Goal: Browse casually

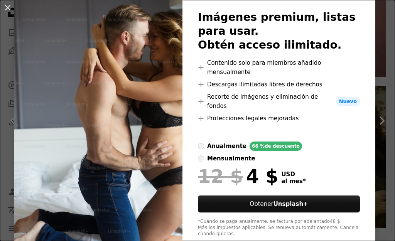
scroll to position [50, 0]
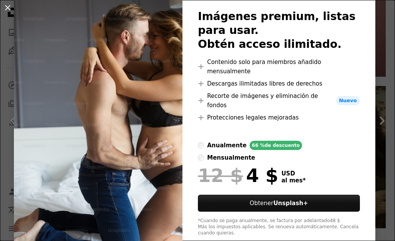
click at [244, 20] on h2 "Imágenes premium, listas para usar. Obtén acceso ilimitado." at bounding box center [279, 31] width 162 height 42
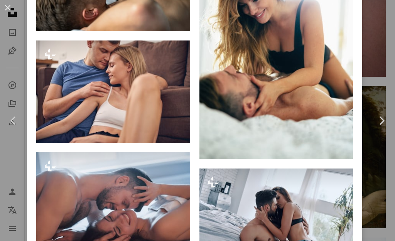
scroll to position [1272, 0]
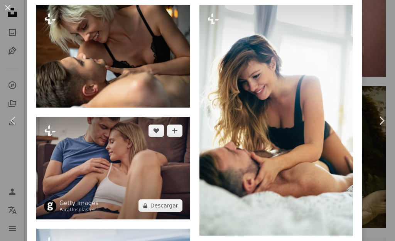
click at [84, 146] on img at bounding box center [113, 168] width 154 height 102
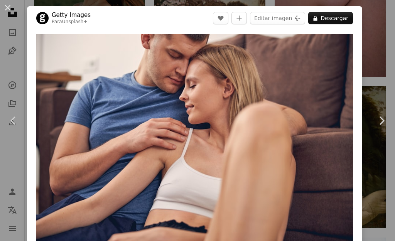
click at [84, 146] on img "Ampliar en esta imagen" at bounding box center [194, 139] width 316 height 211
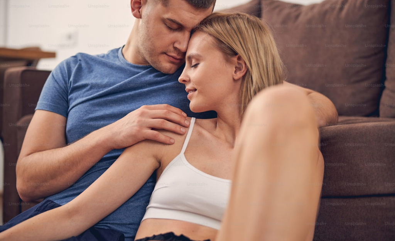
scroll to position [9, 0]
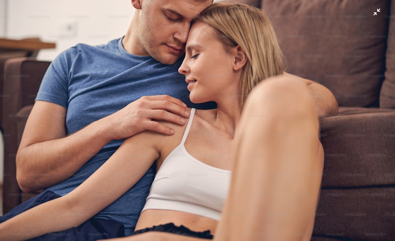
click at [376, 15] on img "Reducir el zoom en esta imagen" at bounding box center [197, 122] width 395 height 264
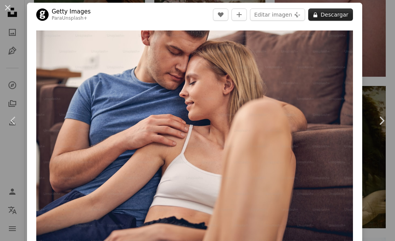
click at [336, 15] on button "A lock Descargar" at bounding box center [330, 14] width 45 height 12
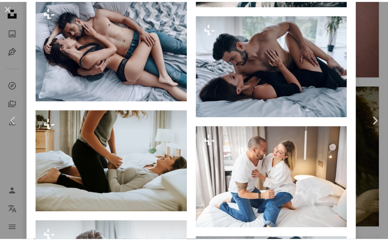
scroll to position [1850, 0]
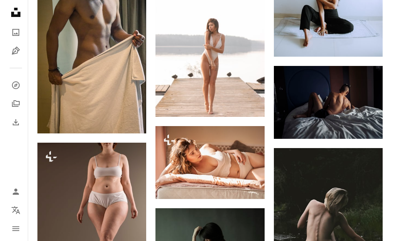
scroll to position [1772, 0]
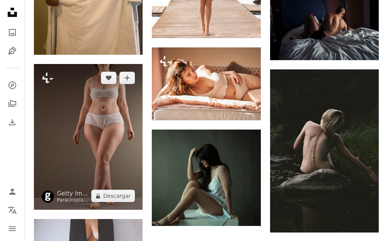
click at [98, 144] on img at bounding box center [88, 137] width 109 height 146
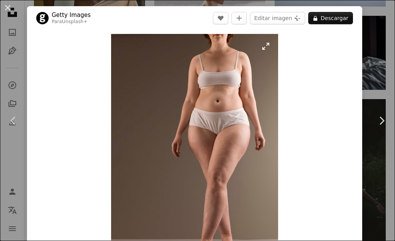
click at [265, 47] on img "Ampliar en esta imagen" at bounding box center [194, 145] width 167 height 223
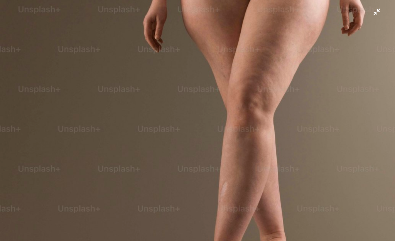
scroll to position [280, 0]
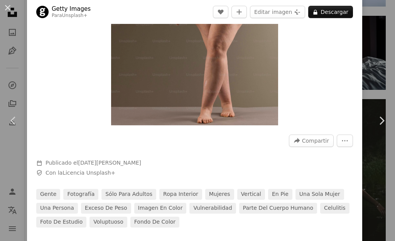
scroll to position [287, 0]
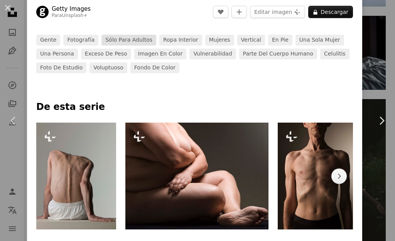
click at [118, 37] on link "Sólo para adultos" at bounding box center [128, 40] width 55 height 11
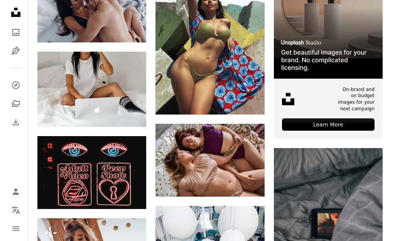
scroll to position [231, 0]
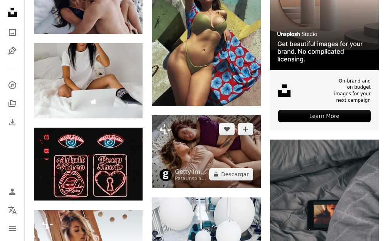
click at [183, 149] on img at bounding box center [206, 151] width 109 height 72
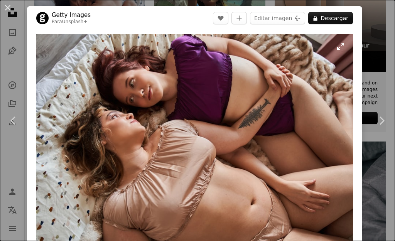
click at [340, 48] on img "Ampliar en esta imagen" at bounding box center [194, 139] width 316 height 211
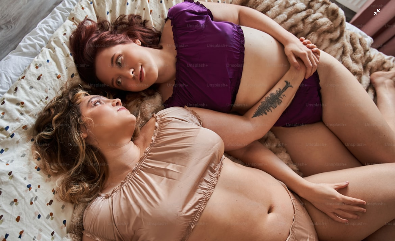
scroll to position [9, 0]
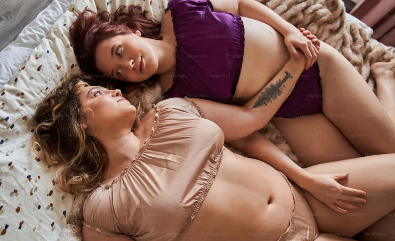
click at [378, 12] on img "Reducir el zoom en esta imagen" at bounding box center [197, 122] width 395 height 264
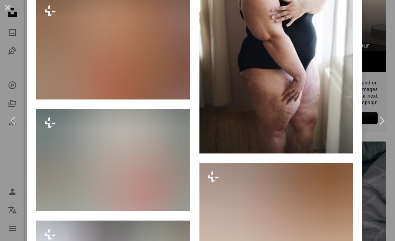
scroll to position [2354, 0]
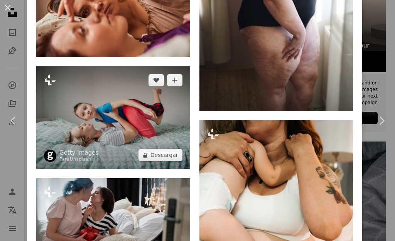
click at [131, 109] on img at bounding box center [113, 117] width 154 height 102
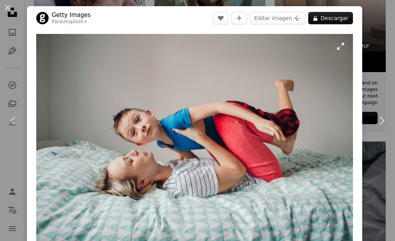
click at [340, 47] on img "Ampliar en esta imagen" at bounding box center [194, 139] width 316 height 211
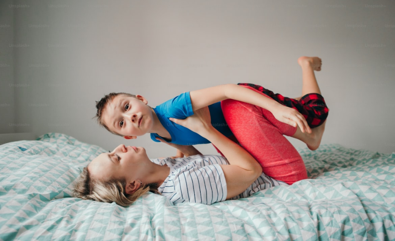
scroll to position [9, 0]
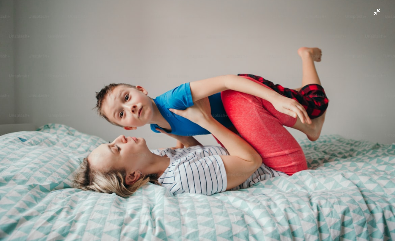
click at [340, 47] on img "Reducir el zoom en esta imagen" at bounding box center [197, 122] width 395 height 264
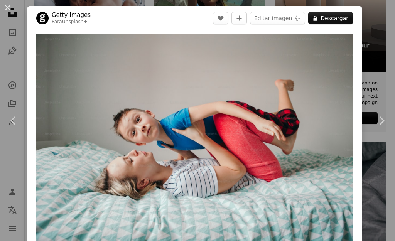
scroll to position [3, 0]
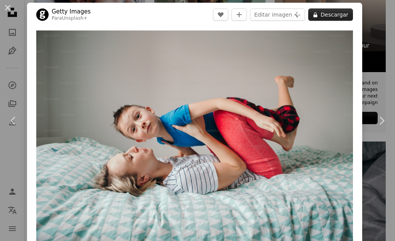
click at [331, 16] on button "A lock Descargar" at bounding box center [330, 14] width 45 height 12
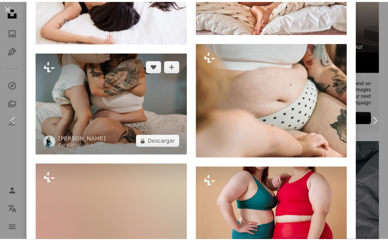
scroll to position [694, 0]
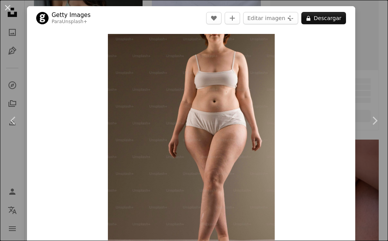
scroll to position [1772, 0]
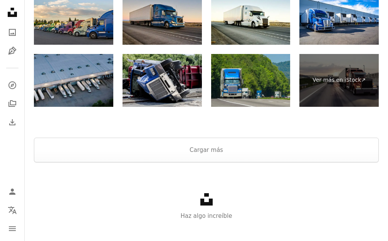
scroll to position [2340, 0]
